Goal: Navigation & Orientation: Find specific page/section

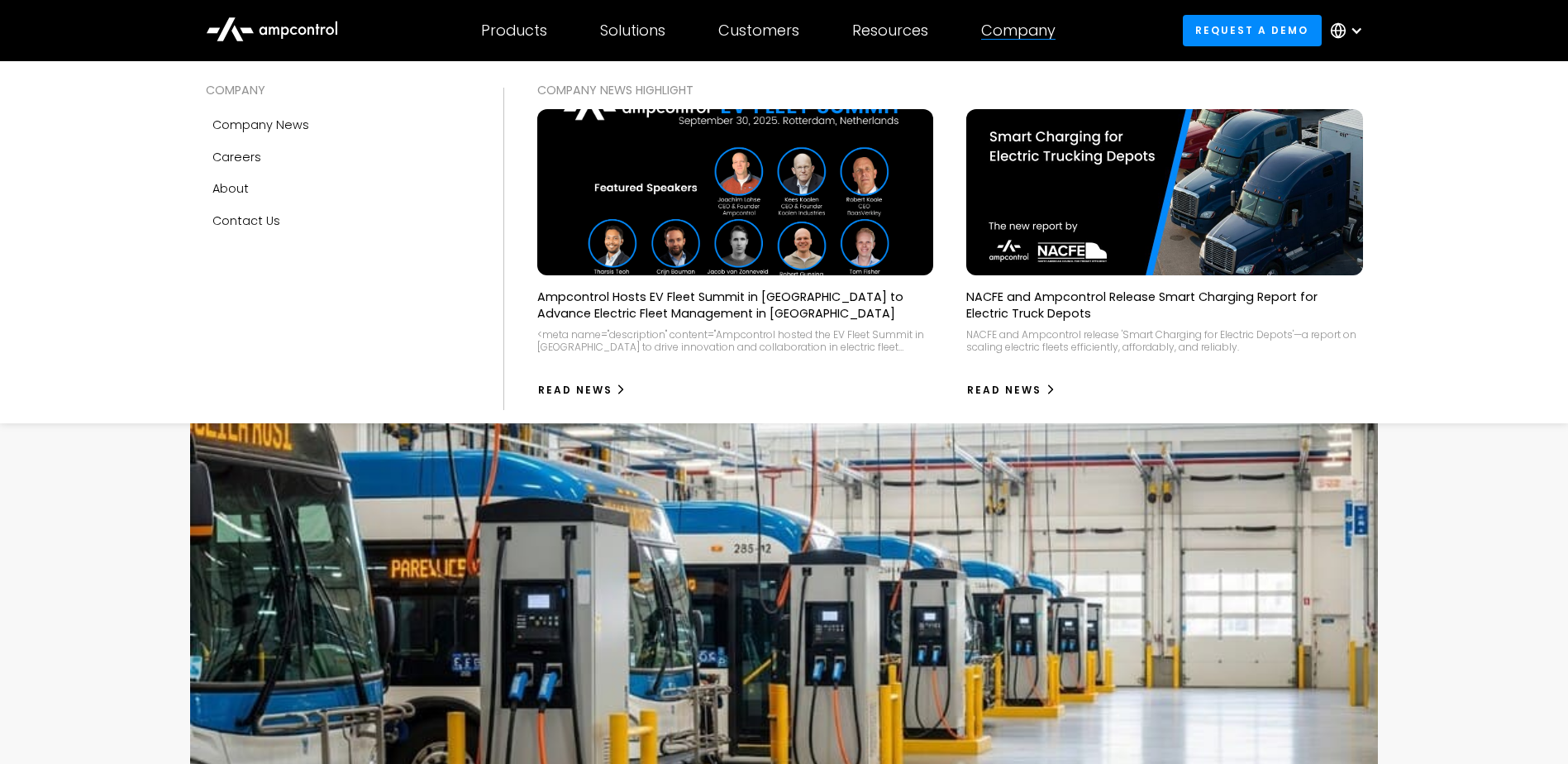
click at [1037, 31] on div "Company" at bounding box center [1018, 31] width 74 height 19
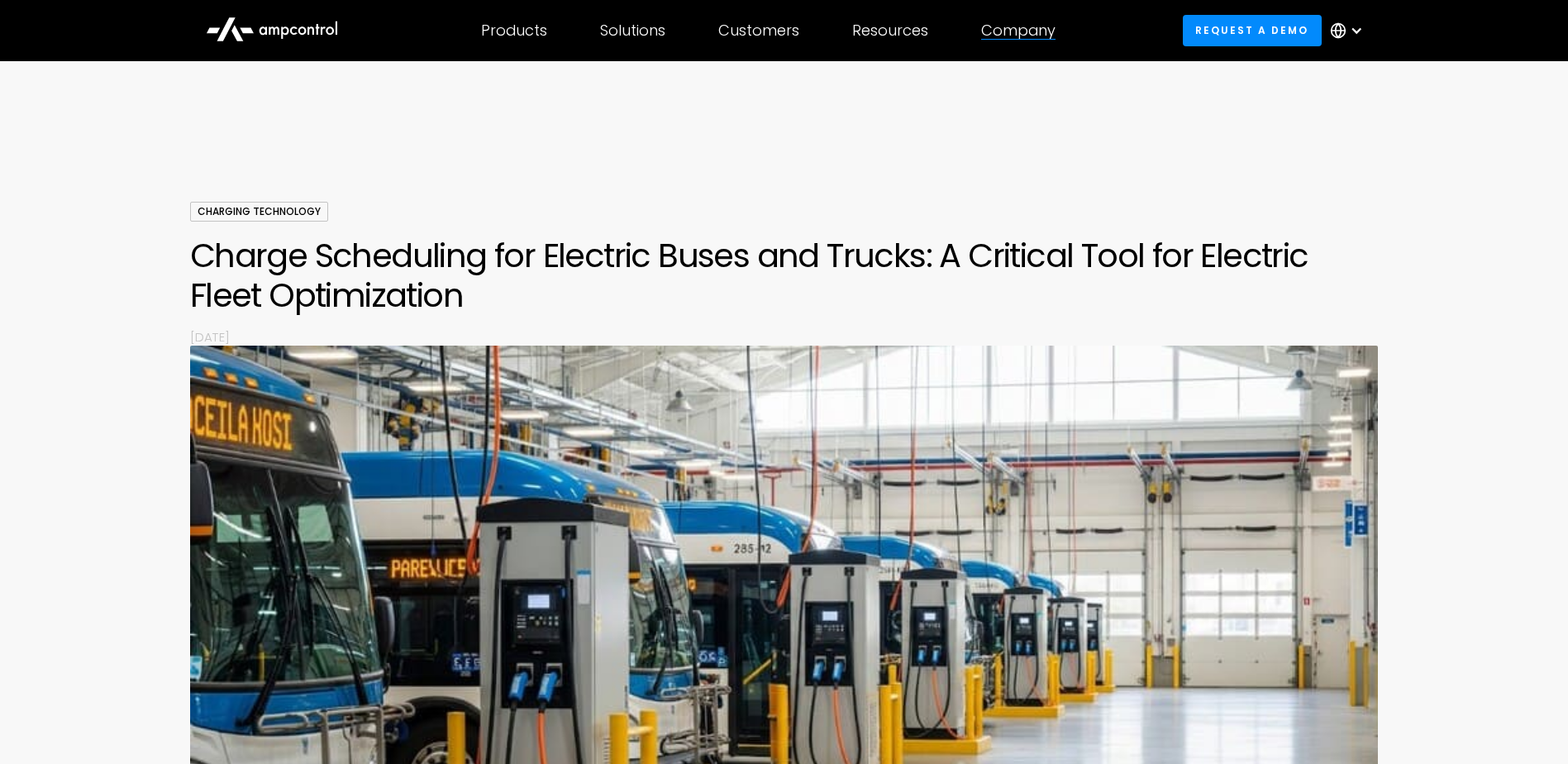
click at [1037, 31] on div "Company" at bounding box center [1018, 31] width 74 height 19
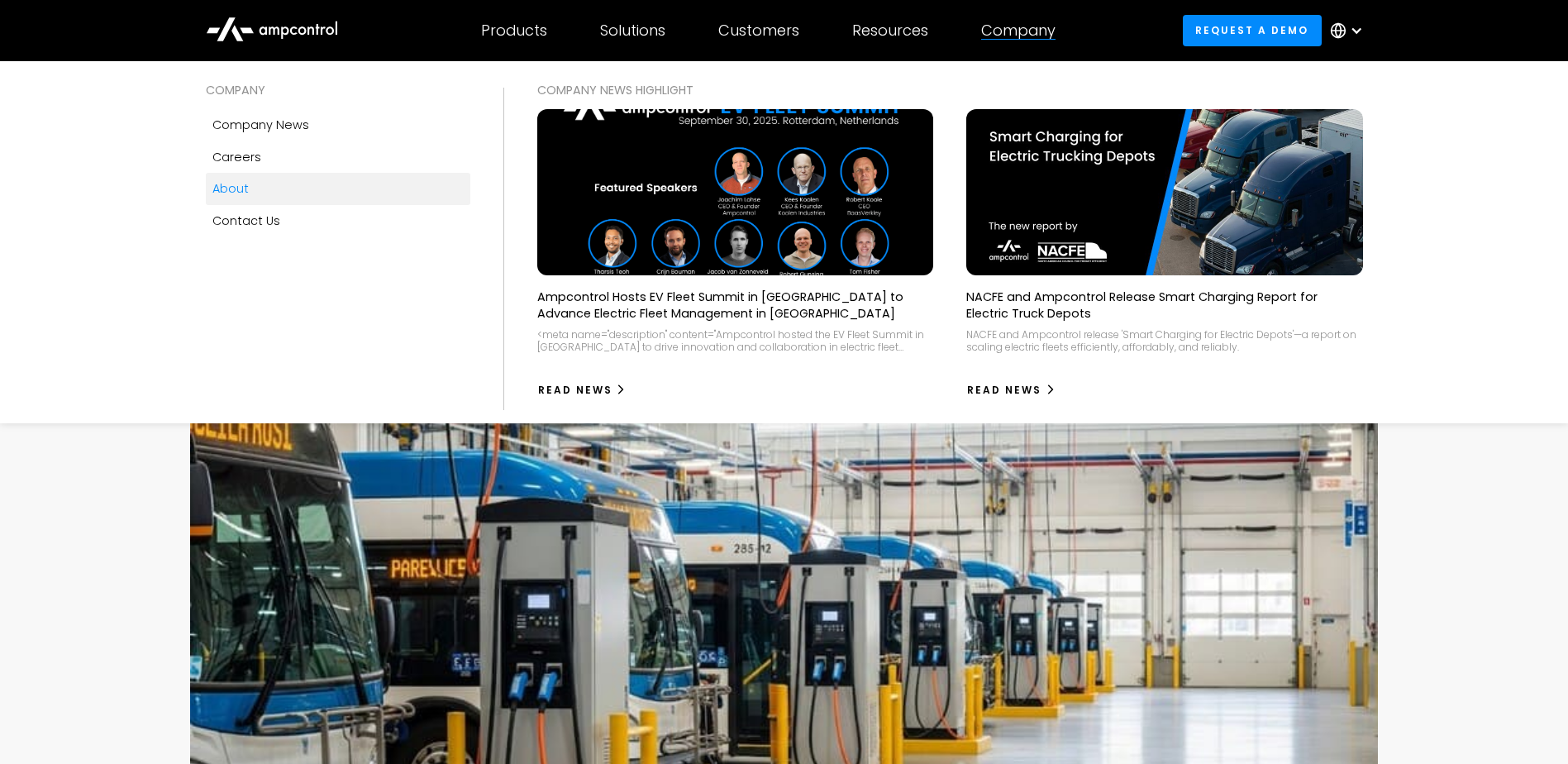
click at [237, 181] on div "About" at bounding box center [230, 189] width 36 height 19
